Goal: Task Accomplishment & Management: Complete application form

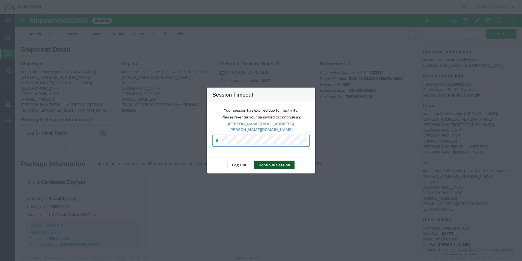
click at [272, 163] on button "Continue Session" at bounding box center [274, 164] width 41 height 9
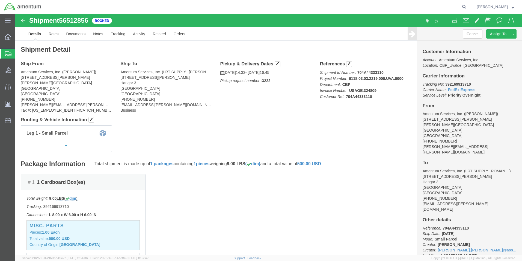
click at [0, 0] on span "Create from Template" at bounding box center [0, 0] width 0 height 0
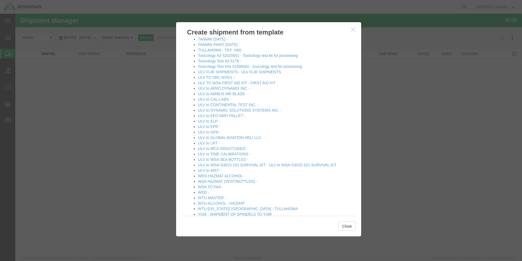
scroll to position [344, 0]
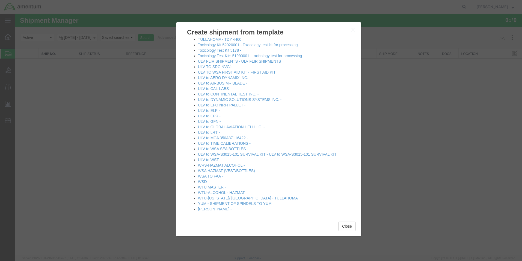
click at [352, 30] on icon "button" at bounding box center [353, 29] width 4 height 5
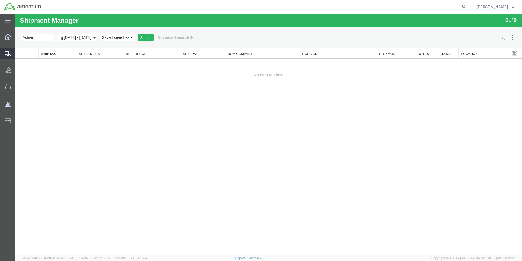
click at [0, 0] on span "Create Shipment" at bounding box center [0, 0] width 0 height 0
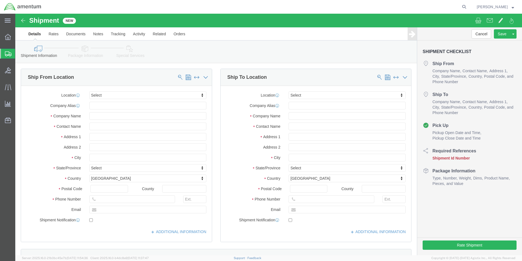
select select
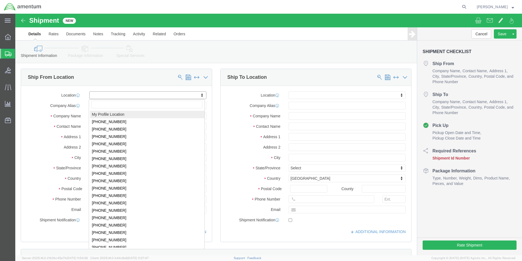
select select "MYPROFILE"
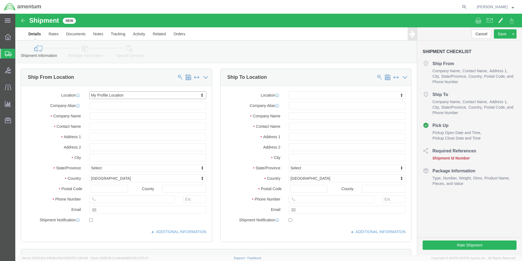
select select "[GEOGRAPHIC_DATA]"
click input "text"
type input "WTU"
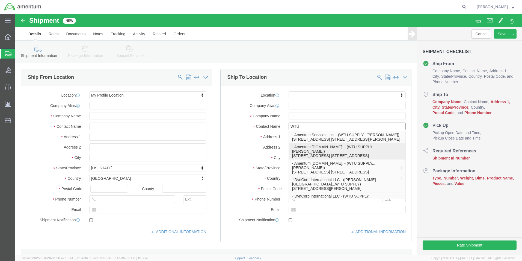
click p "- Amentum [DOMAIN_NAME]. - (WTU SUPPLY...[PERSON_NAME]) [STREET_ADDRESS] [STREE…"
select select "AZ"
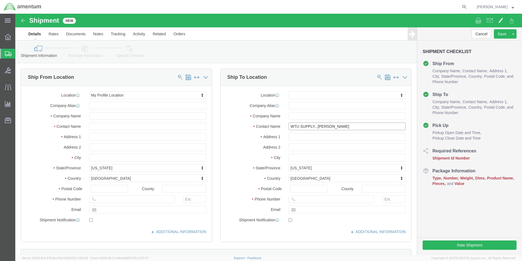
type input "WTU SUPPLY...[PERSON_NAME]"
click input "text"
type input "[PHONE_NUMBER]"
click input "text"
type input "c"
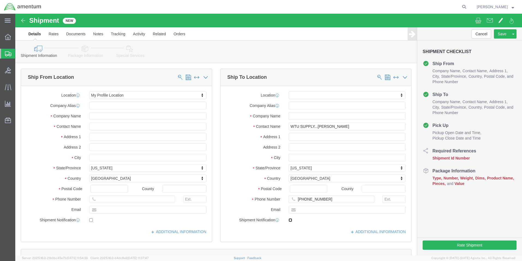
click input "checkbox"
checkbox input "false"
click div "Location My Profile Location [PHONE_NUMBER] [PHONE_NUMBER] [PHONE_NUMBER] [PHON…"
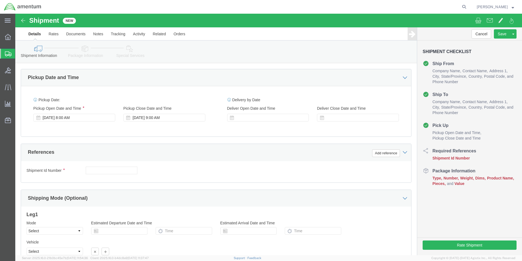
scroll to position [191, 0]
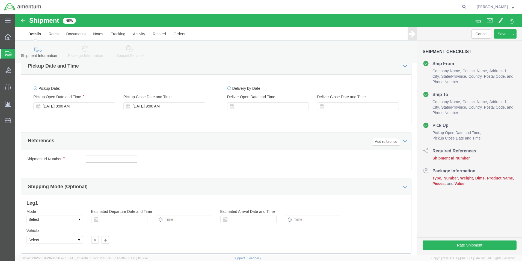
click input "text"
type input "ECS2428.10"
click div "Shipment Id Number ECS2428.10 Select Account Type Activity ID Airline Appointme…"
click button "Add reference"
click select "Select Account Type Activity ID Airline Appointment Number ASN Batch Request # …"
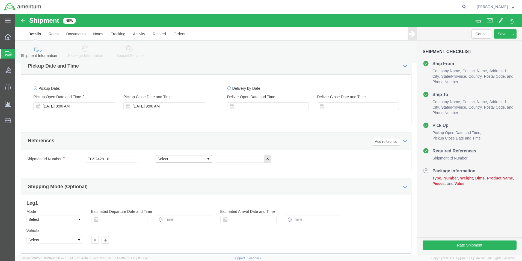
select select "CUSTREF"
click select "Select Account Type Activity ID Airline Appointment Number ASN Batch Request # …"
click input "text"
type input "S"
type input "ECS2428.10"
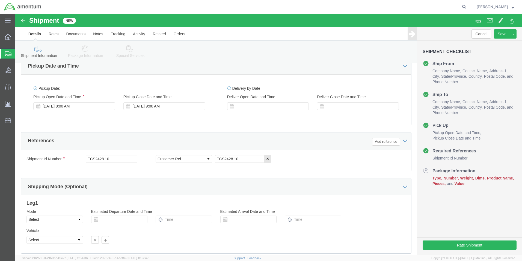
click div "Shipment Id Number ECS2428.10 Select Account Type Activity ID Airline Appointme…"
click button "Add reference"
click select "Select Account Type Activity ID Airline Appointment Number ASN Batch Request # …"
select select "DEPT"
click select "Select Account Type Activity ID Airline Appointment Number ASN Batch Request # …"
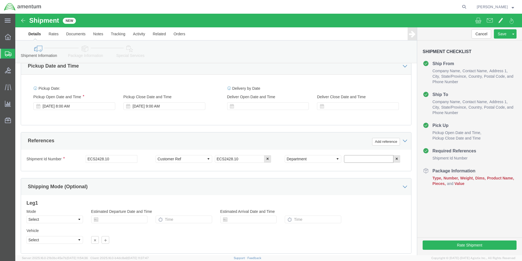
click input "text"
type input "CBP"
click div "Select Account Type Activity ID Airline Appointment Number ASN Batch Request # …"
click button "Add reference"
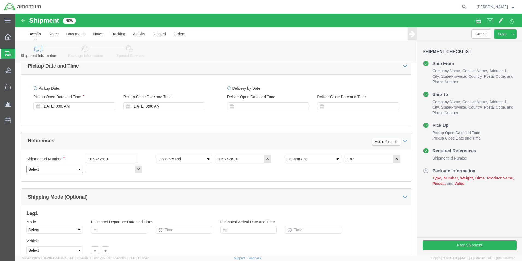
click select "Select Account Type Activity ID Airline Appointment Number ASN Batch Request # …"
select select "PROJNUM"
click select "Select Account Type Activity ID Airline Appointment Number ASN Batch Request # …"
click input "text"
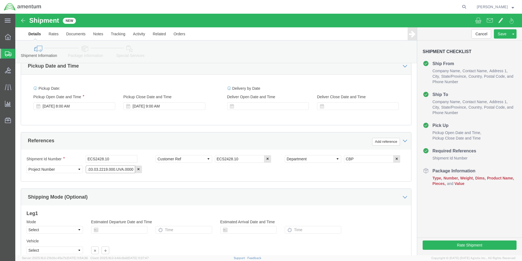
type input "6118.03.03.2219.000.UVA.0000"
click div "Shipment Id Number ECS2428.10 Select Account Type Activity ID Airline Appointme…"
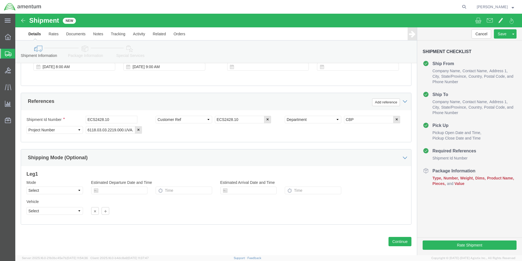
scroll to position [238, 0]
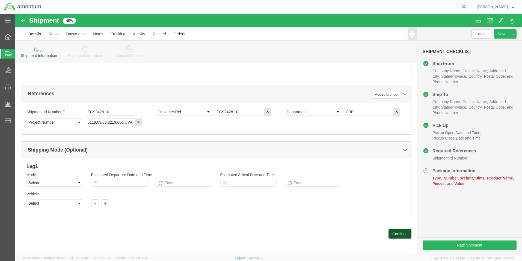
click button "Continue"
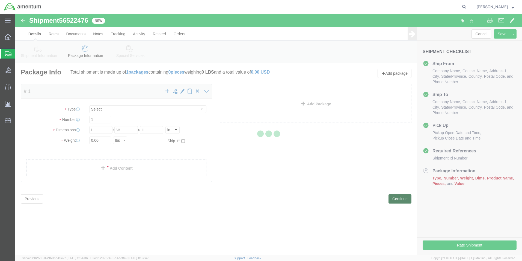
select select "CBOX"
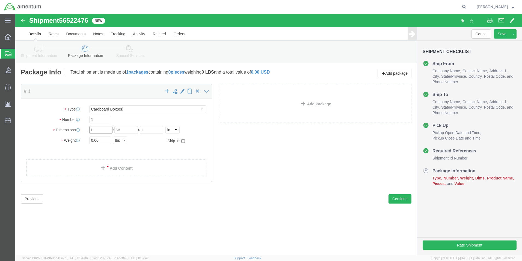
click input "text"
type input "9.0"
type input "14.0"
click input "0.00"
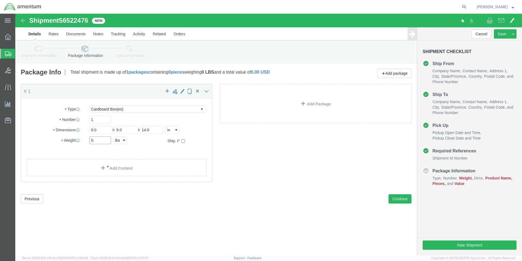
type input "0"
type input "2.3"
click div "Package Content # 1 x Package Type Select BCK Boxes Bale(s) Basket(s) Bolt(s) B…"
click span
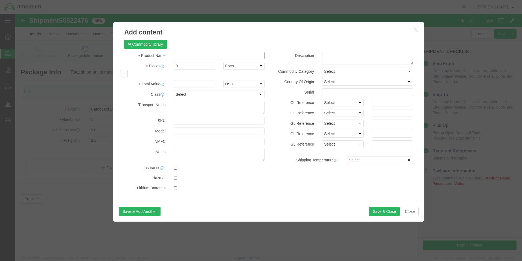
click input "text"
type input "MISC. PARTS"
click input "0"
type input "1.0"
click input "text"
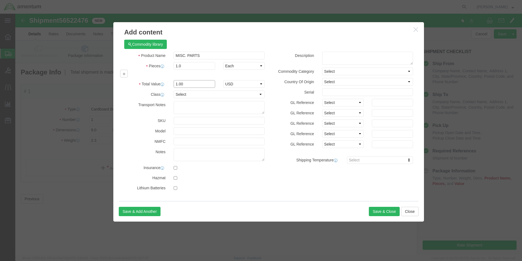
type input "1.00"
click div "Commodity library Product Name MISC. PARTS Pieces 1.0 Select Bag Barrels 100Boa…"
click input "checkbox"
checkbox input "true"
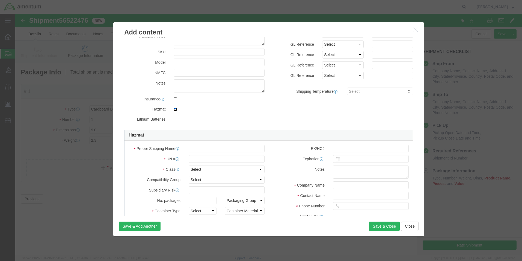
scroll to position [109, 0]
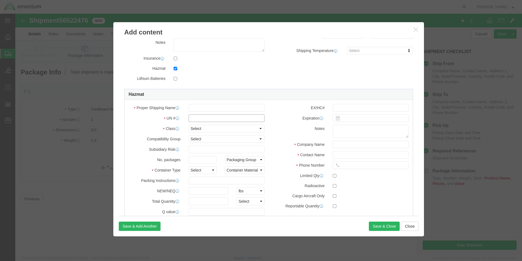
click input "text"
type input "1950"
click input "text"
type input "AEROSOLS FLAMMABLE"
click div "Save & Add Another Save & Close Close"
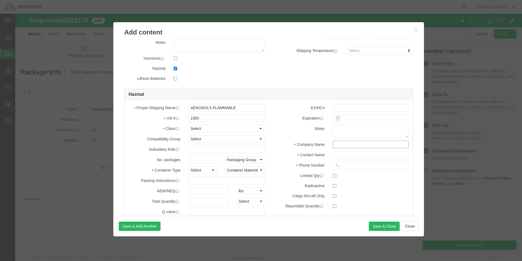
click input "text"
type input "Amentum Services Inc."
type input "CHEMTRIC"
type input "7035273887"
click div "Commodity library Product Name MISC. PARTS Pieces 1.0 Select Bag Barrels 100Boa…"
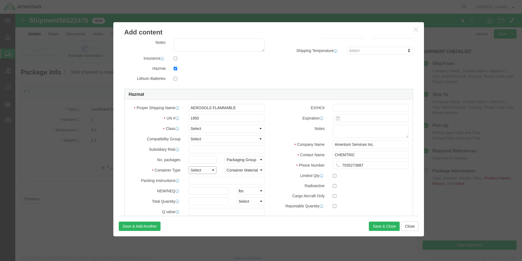
click select "Select 1 - Drums 2 - Reserved 3 - Jerricans 4 - Boxes 5 - Bags 6 - Composite Pa…"
select select "BOXES"
click select "Select 1 - Drums 2 - Reserved 3 - Jerricans 4 - Boxes 5 - Bags 6 - Composite Pa…"
click select "Packaging Group I II III"
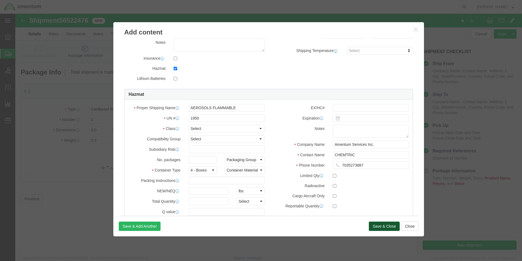
click button "Save & Close"
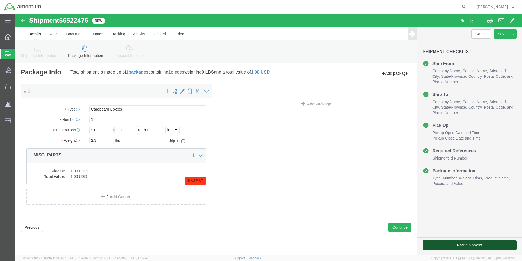
click button "Rate Shipment"
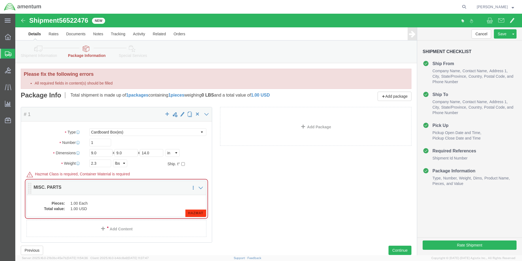
click dd "1.00 Each"
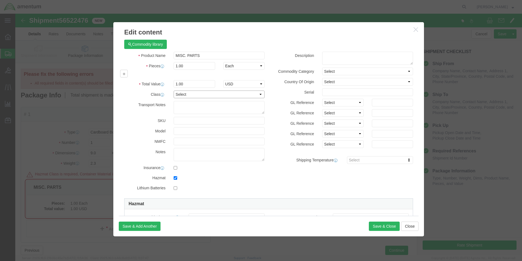
click select "Select 50 55 60 65 70 85 92.5 100 125 175 250 300 400"
click h3 "Edit content"
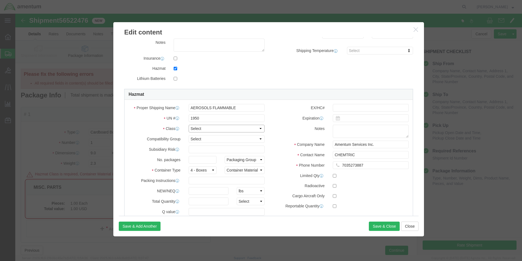
click select "Select 1 Explosive 1.1 Explosive 1.2 Explosive 1.3 Explosive 1.4 Explosive 1.5 …"
select select "2.1 Flammable Gas"
click select "Select 1 Explosive 1.1 Explosive 1.2 Explosive 1.3 Explosive 1.4 Explosive 1.5 …"
click button "Save & Close"
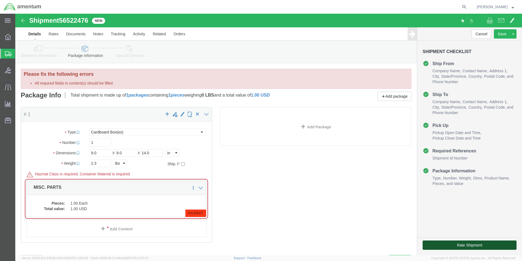
click button "Rate Shipment"
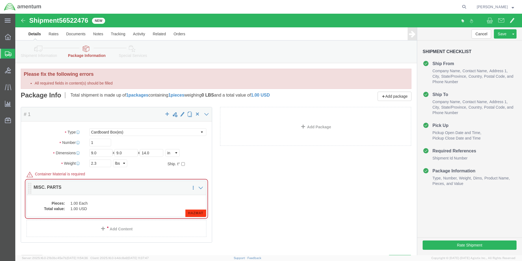
click dd "1.00 Each"
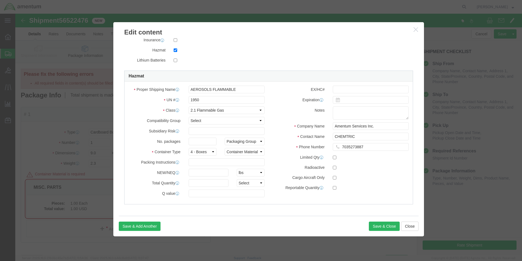
scroll to position [128, 0]
click select "Container Material A - Steel (all types and surface treatments) B - Aluminum C …"
select select "FIBERBOARD"
click select "Container Material A - Steel (all types and surface treatments) B - Aluminum C …"
click div "Save & Add Another Save & Close Close"
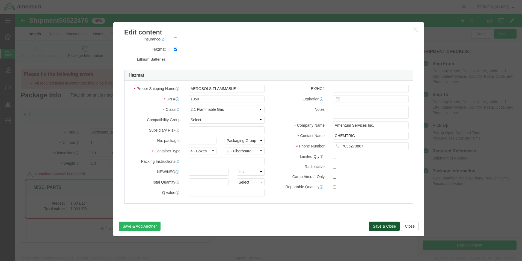
click button "Save & Close"
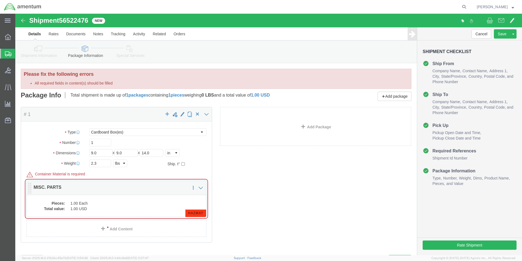
click dd "1.00 Each"
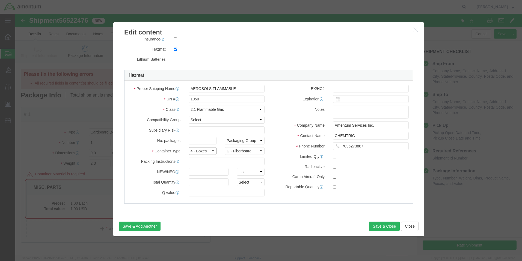
click select "Select 1 - Drums 2 - Reserved 3 - Jerricans 4 - Boxes 5 - Bags 6 - Composite Pa…"
click select "Container Material A - Steel (all types and surface treatments) B - Aluminum C …"
click button "Save & Close"
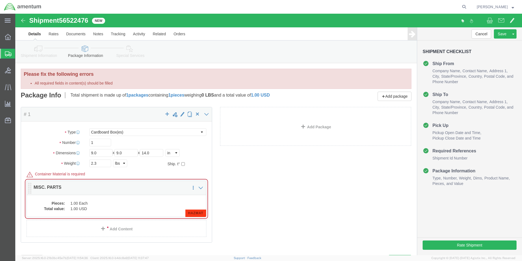
click dd "1.00 Each"
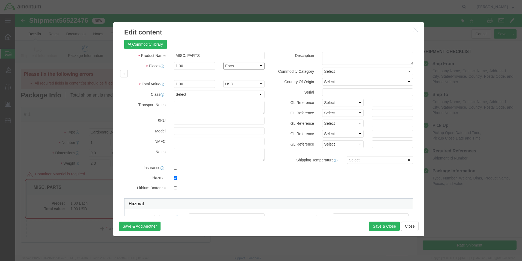
click select "Select Bag Barrels 100Board Feet Bottle Box Blister Pack Carats Can Capsule Car…"
click div "Commodity library"
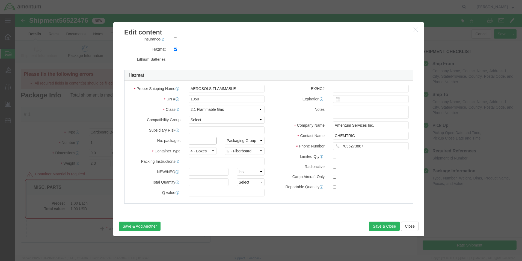
click input "text"
type input "1"
click div "Product Name MISC. PARTS Pieces 1.00 Select Bag Barrels 100Board Feet Bottle Bo…"
click button "Save & Close"
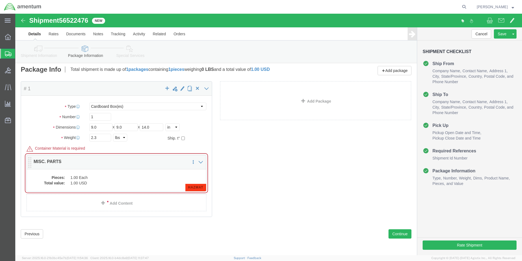
click dd "1.00 USD"
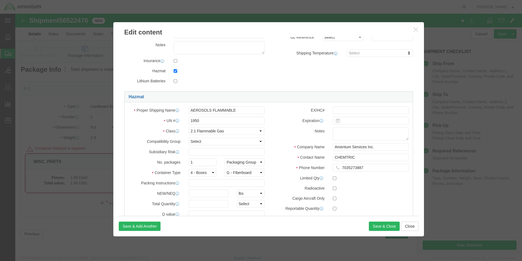
scroll to position [109, 0]
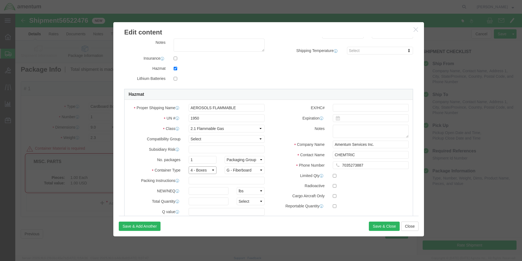
click select "Select 1 - Drums 2 - Reserved 3 - Jerricans 4 - Boxes 5 - Bags 6 - Composite Pa…"
click button "Save & Close"
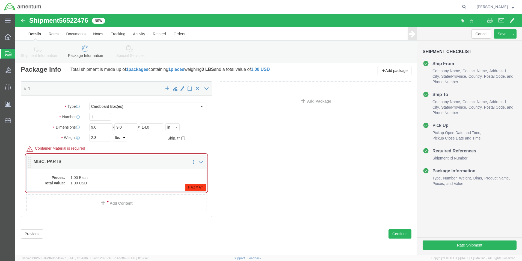
click span "HAZMAT"
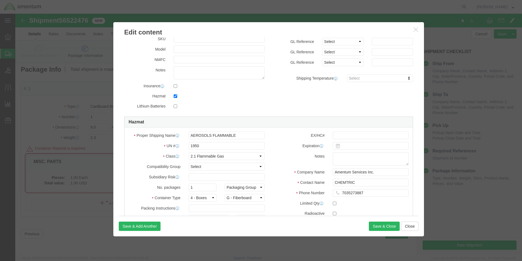
scroll to position [82, 0]
click select "Packaging Group I II III"
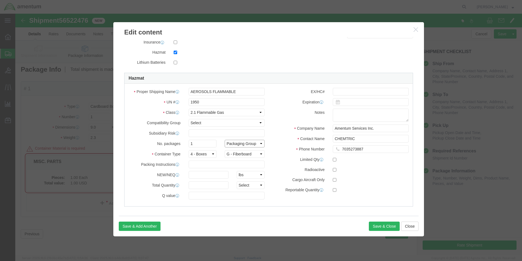
scroll to position [128, 0]
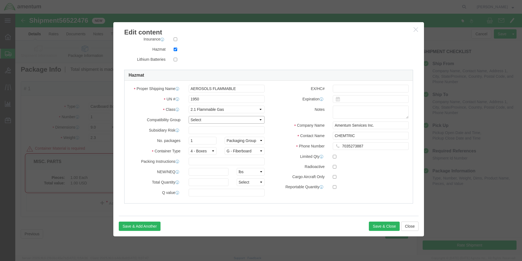
click select "Select A B C D E F G H J K L N S"
click select "Select 1 - Drums 2 - Reserved 3 - Jerricans 4 - Boxes 5 - Bags 6 - Composite Pa…"
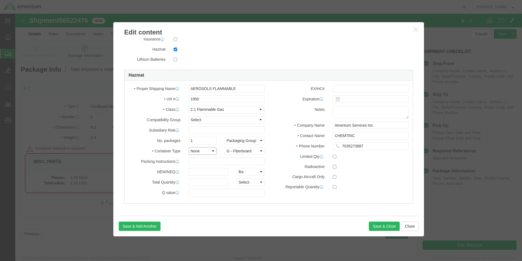
select select "BOXES"
click select "Select 1 - Drums 2 - Reserved 3 - Jerricans 4 - Boxes 5 - Bags 6 - Composite Pa…"
click select "Container Material A - Steel (all types and surface treatments) B - Aluminum C …"
click button "Save & Close"
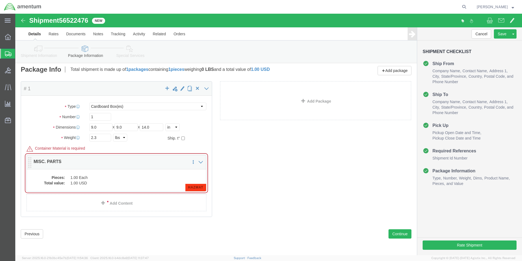
click dd "1.00 Each"
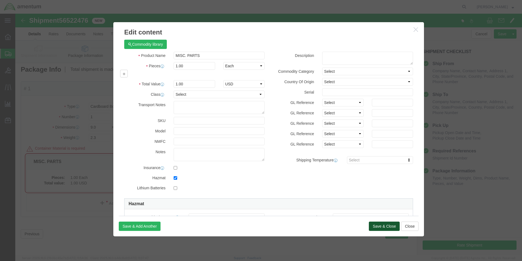
click button "Save & Close"
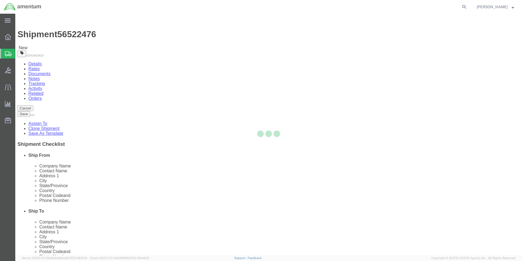
select select "49950"
select select
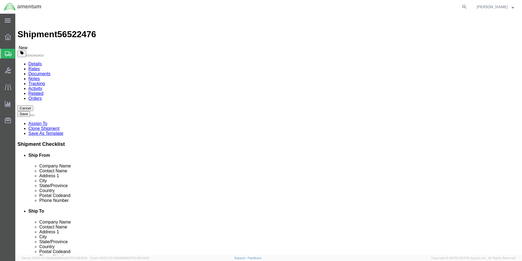
click button "Rate Shipment"
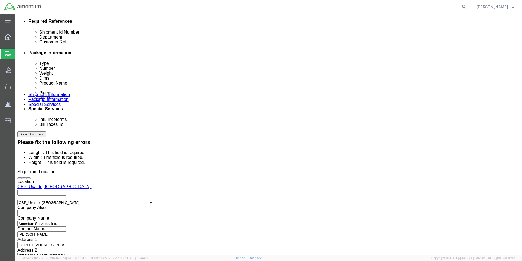
scroll to position [273, 0]
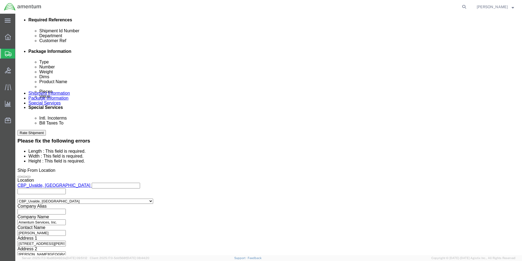
click button "Continue"
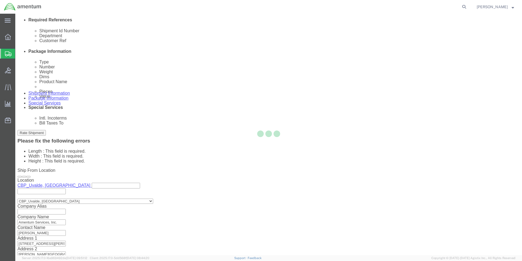
scroll to position [0, 0]
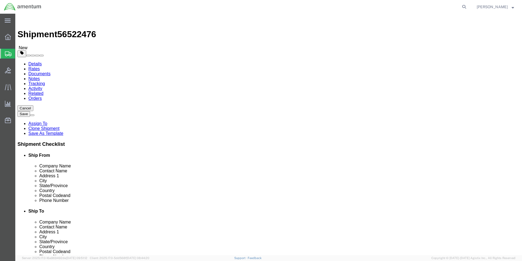
click input "Length : This field is required."
type input "9.0"
click input "Width : This field is required."
type input "9.0"
click input "Height : This field is required."
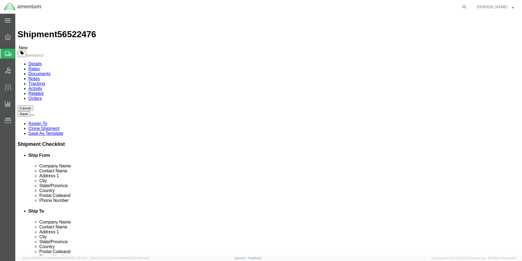
type input "14.0"
click input "0.00"
type input "0"
type input "2.3"
click div "Previous Continue"
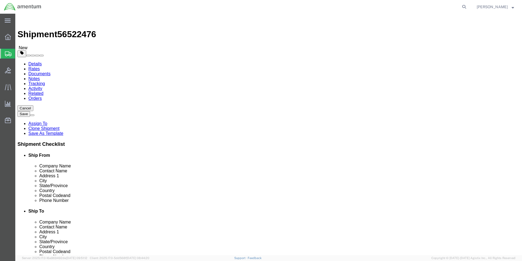
click button "Rate Shipment"
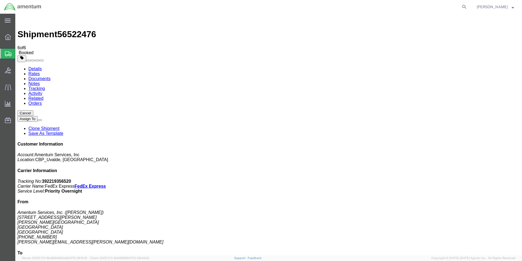
click at [514, 7] on button "[PERSON_NAME]" at bounding box center [496, 7] width 38 height 7
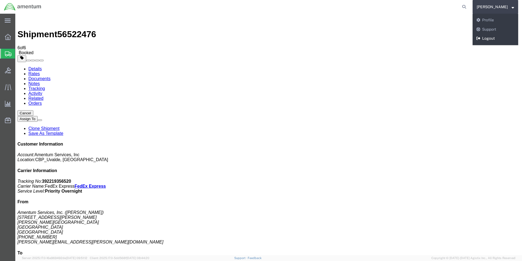
drag, startPoint x: 500, startPoint y: 37, endPoint x: 485, endPoint y: 23, distance: 20.7
click at [500, 37] on link "Logout" at bounding box center [496, 38] width 46 height 9
